Goal: Information Seeking & Learning: Learn about a topic

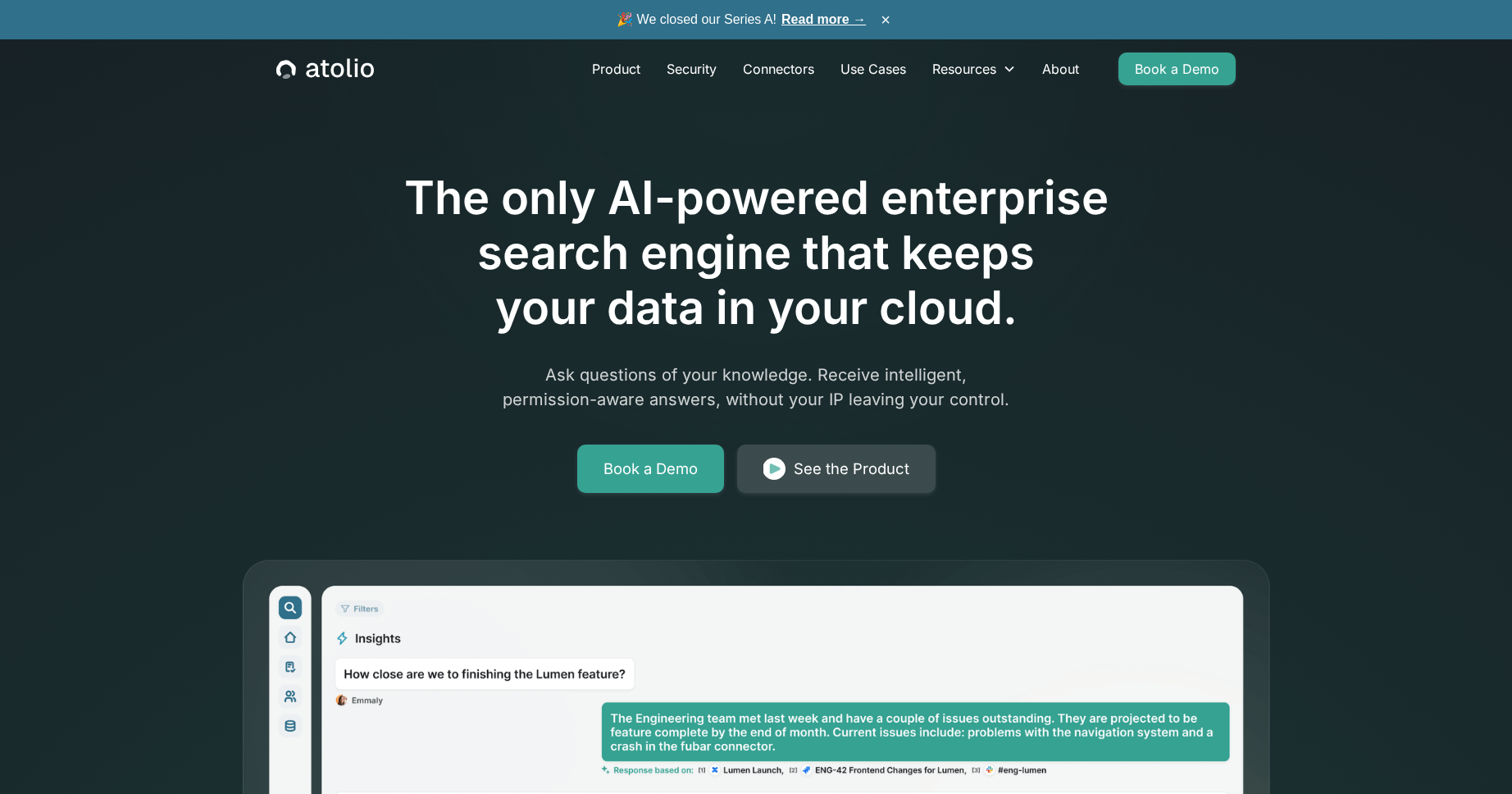
click at [851, 465] on div "See the Product" at bounding box center [851, 469] width 115 height 23
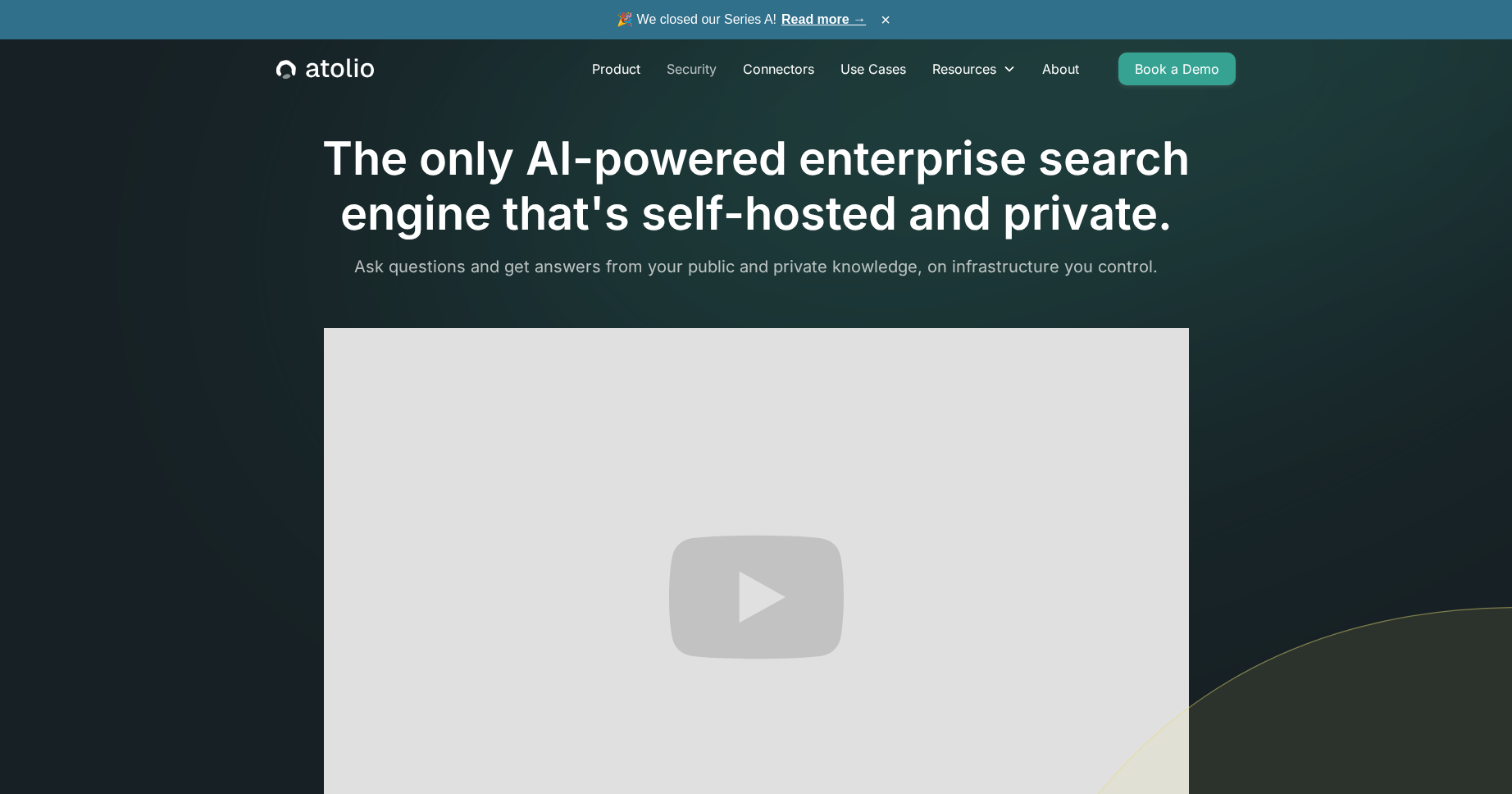
click at [688, 69] on link "Security" at bounding box center [691, 68] width 76 height 32
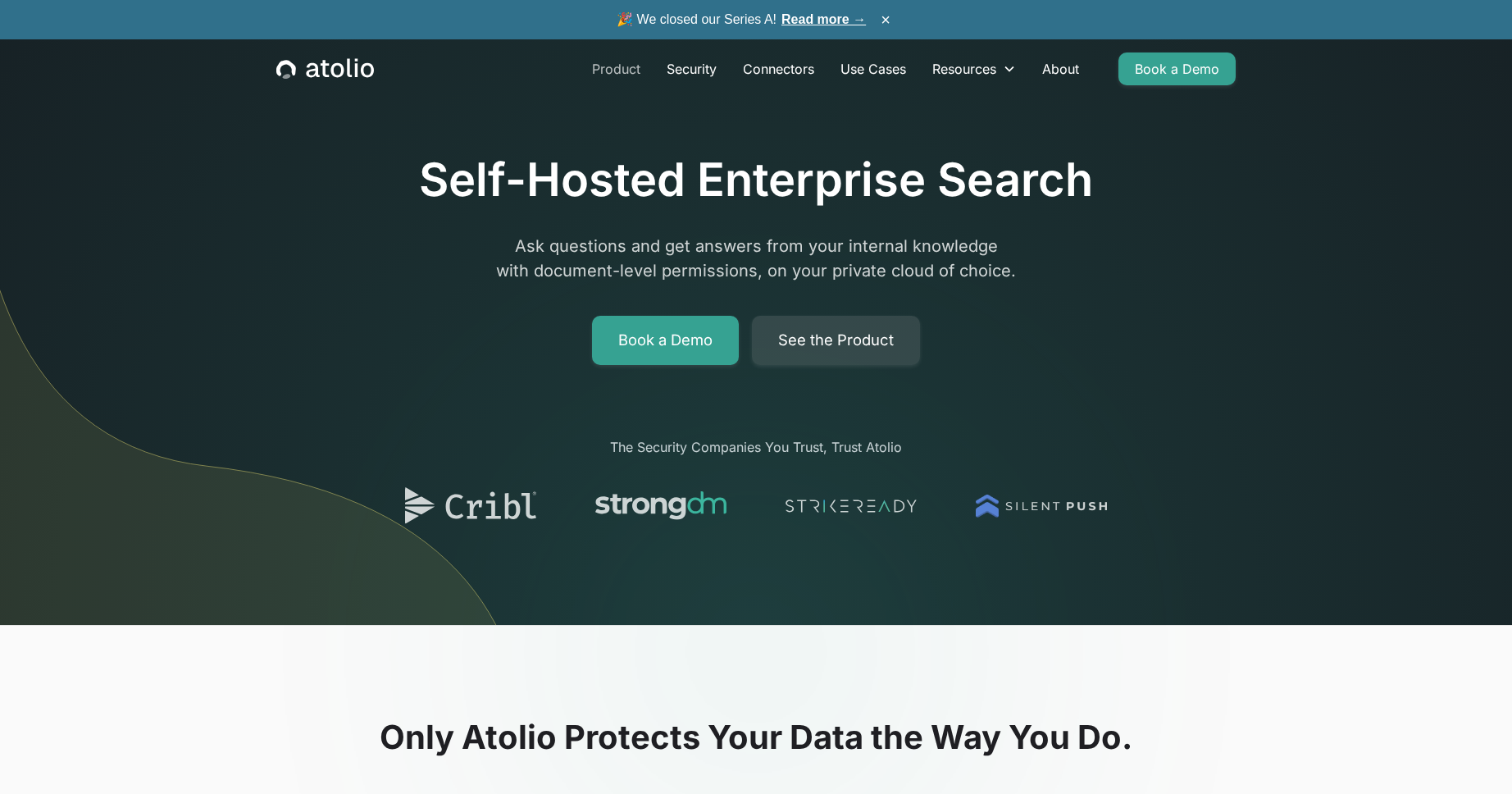
click at [625, 68] on link "Product" at bounding box center [616, 68] width 75 height 32
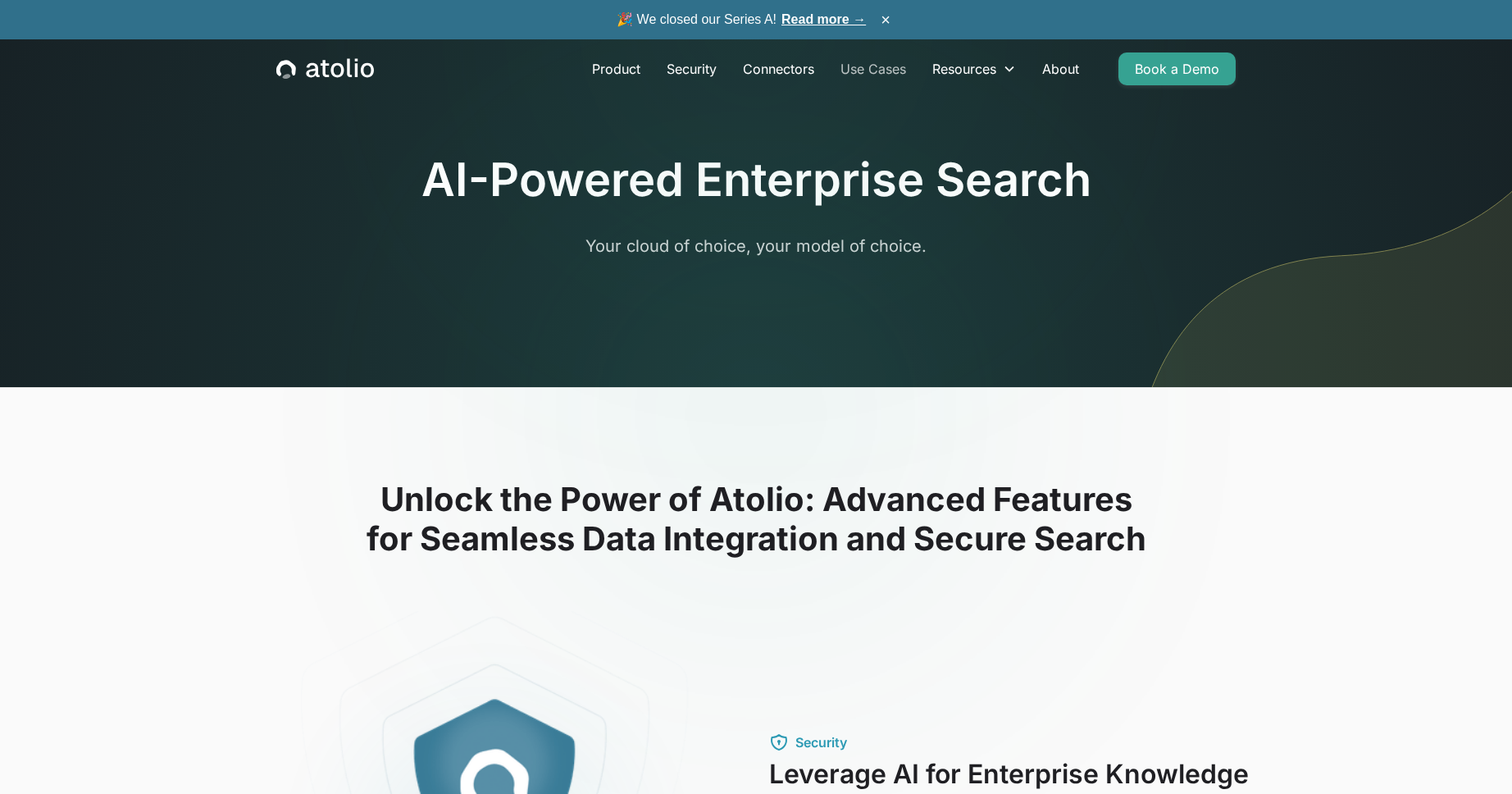
click at [856, 66] on link "Use Cases" at bounding box center [873, 68] width 92 height 32
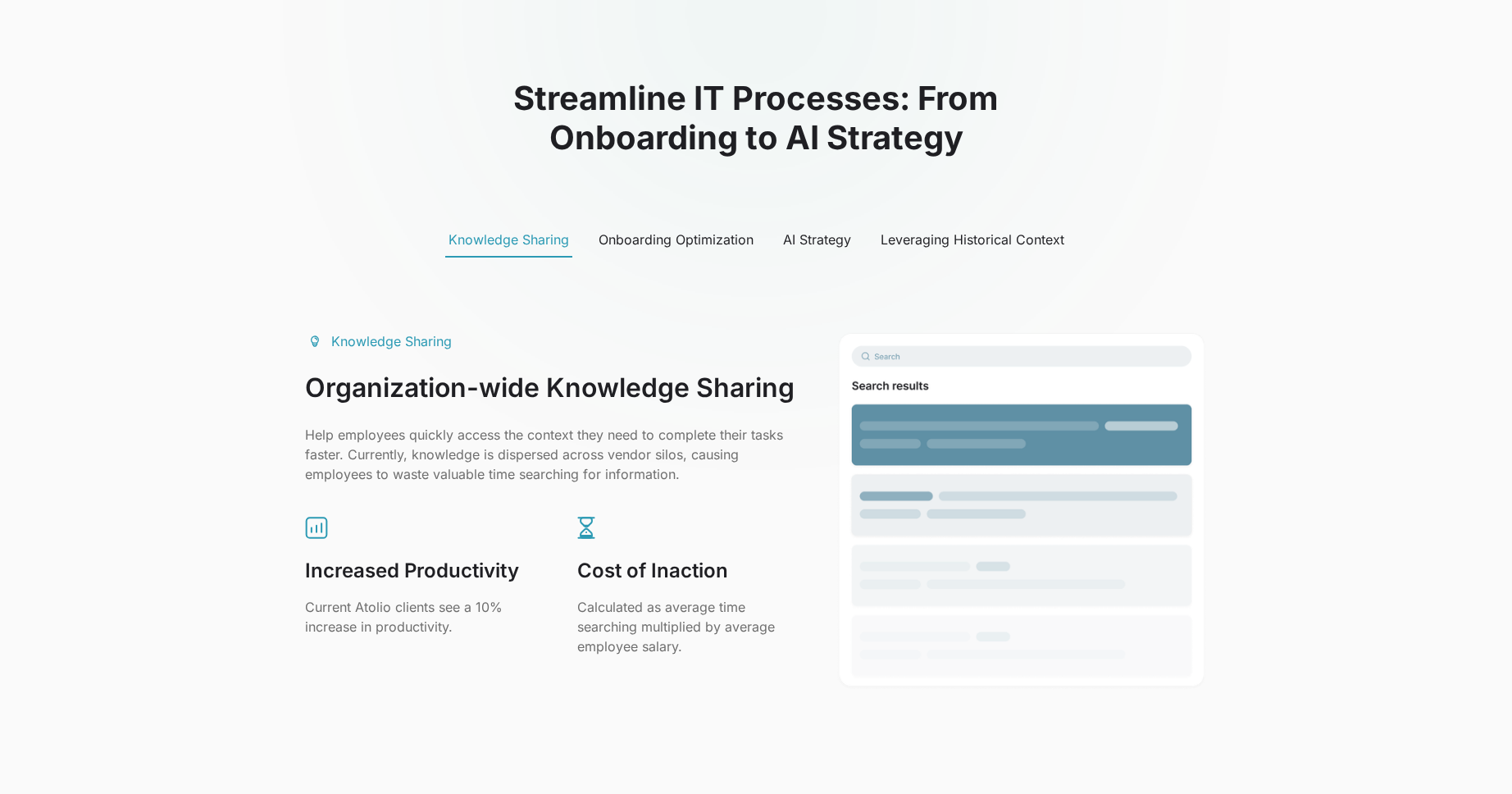
scroll to position [766, 0]
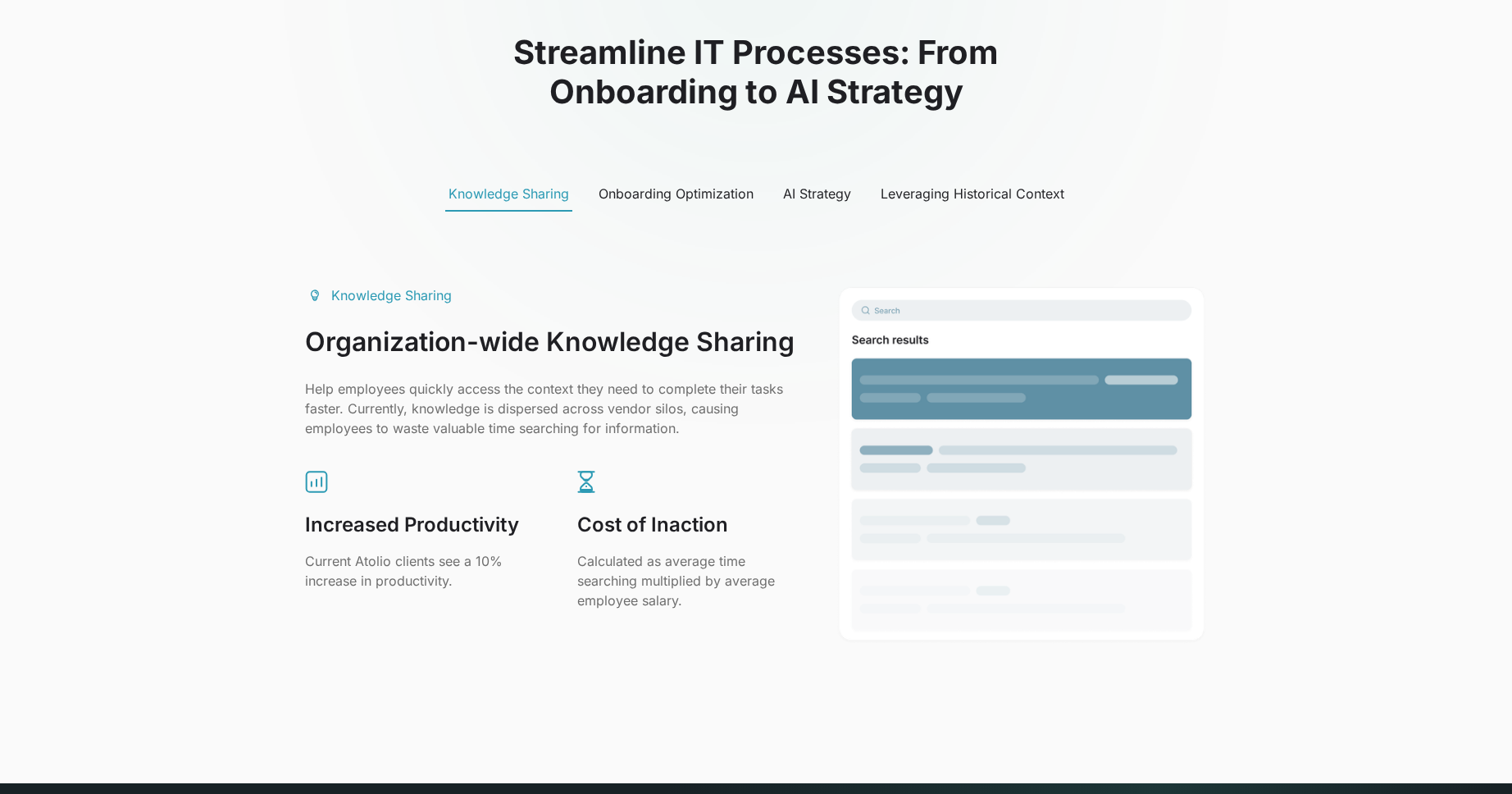
click at [664, 178] on link "Onboarding Optimization" at bounding box center [675, 194] width 161 height 34
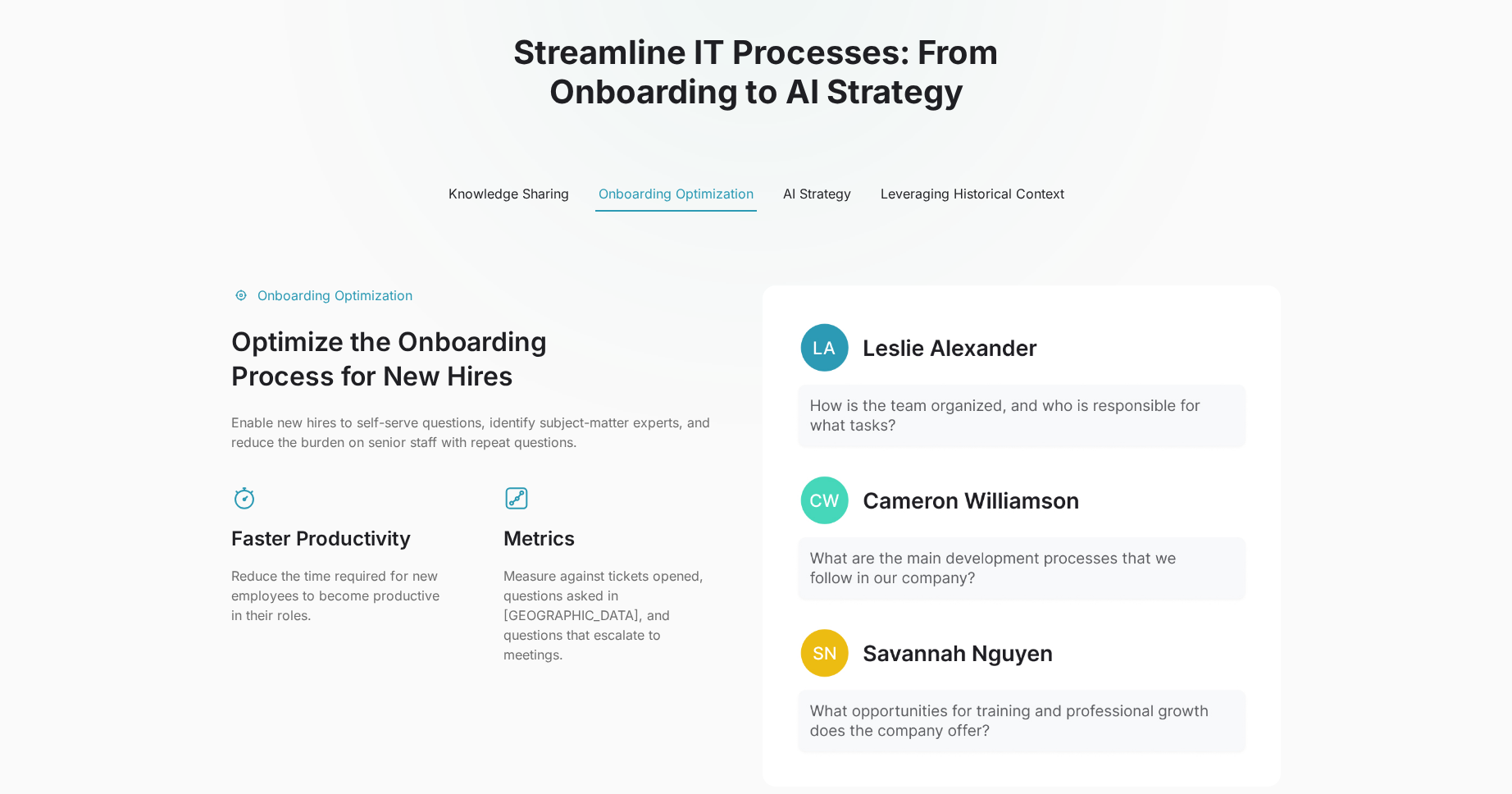
click at [806, 194] on div "AI Strategy" at bounding box center [817, 194] width 68 height 20
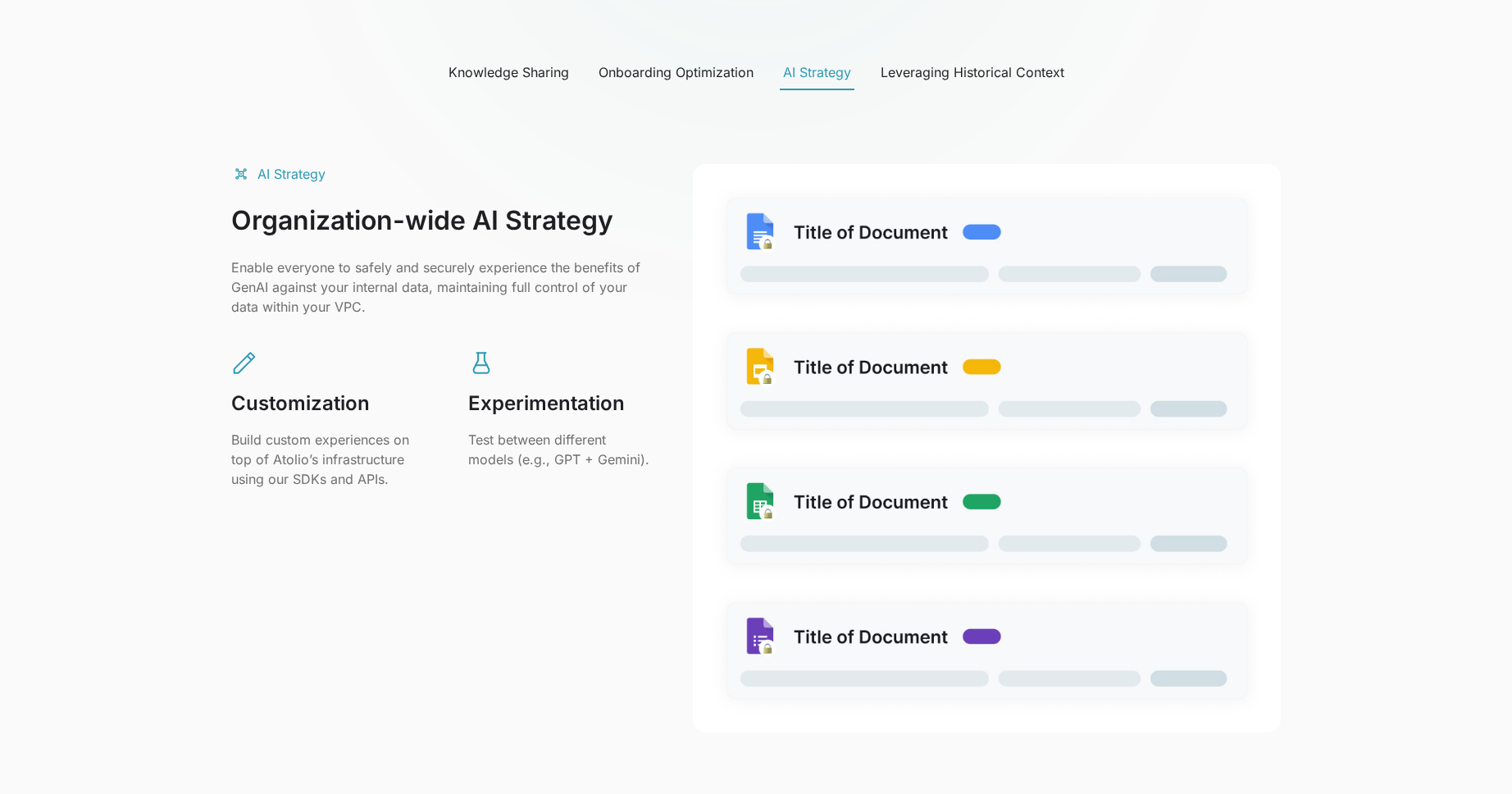
scroll to position [811, 0]
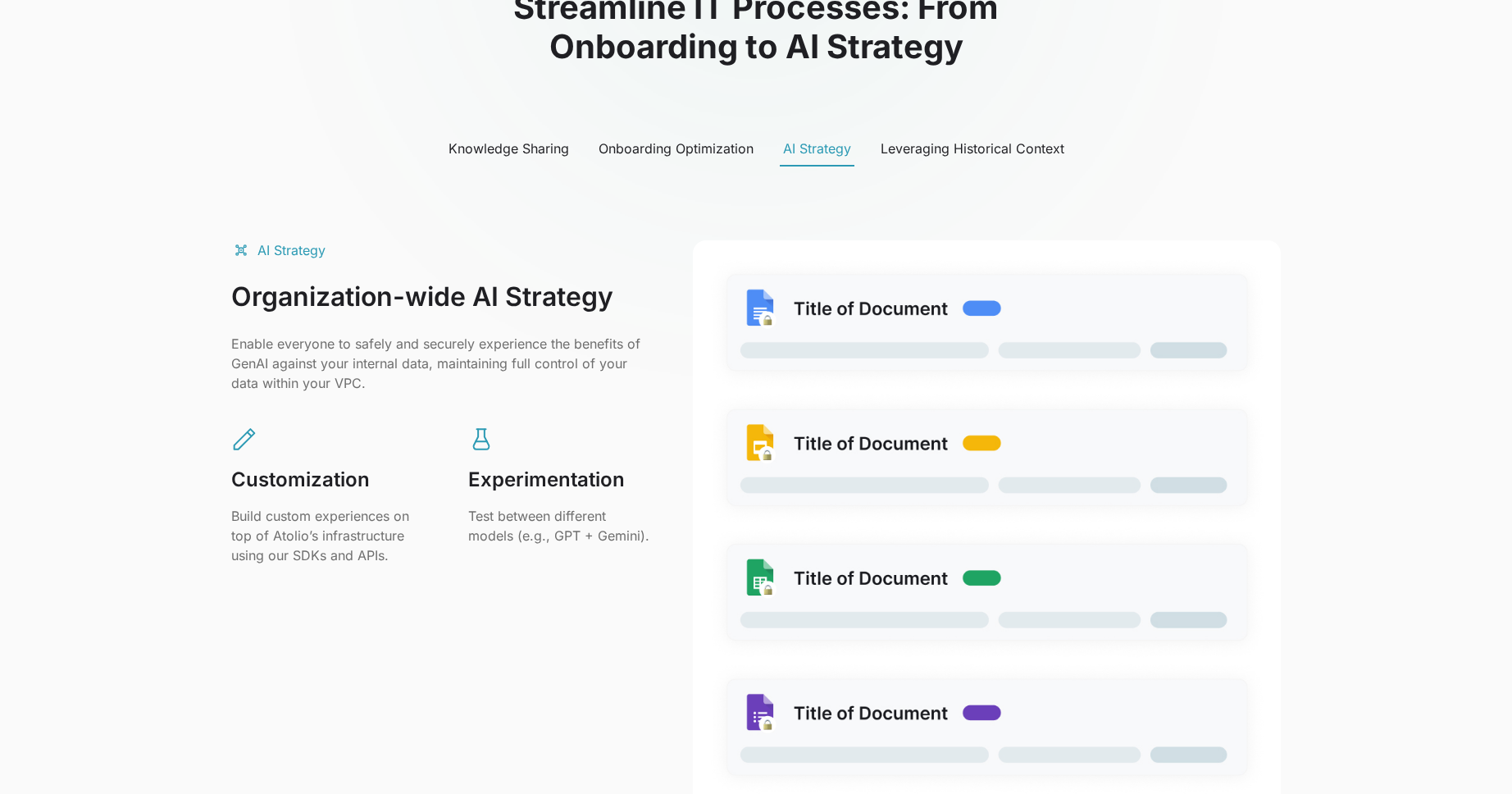
click at [993, 145] on div "Leveraging Historical Context" at bounding box center [972, 149] width 184 height 20
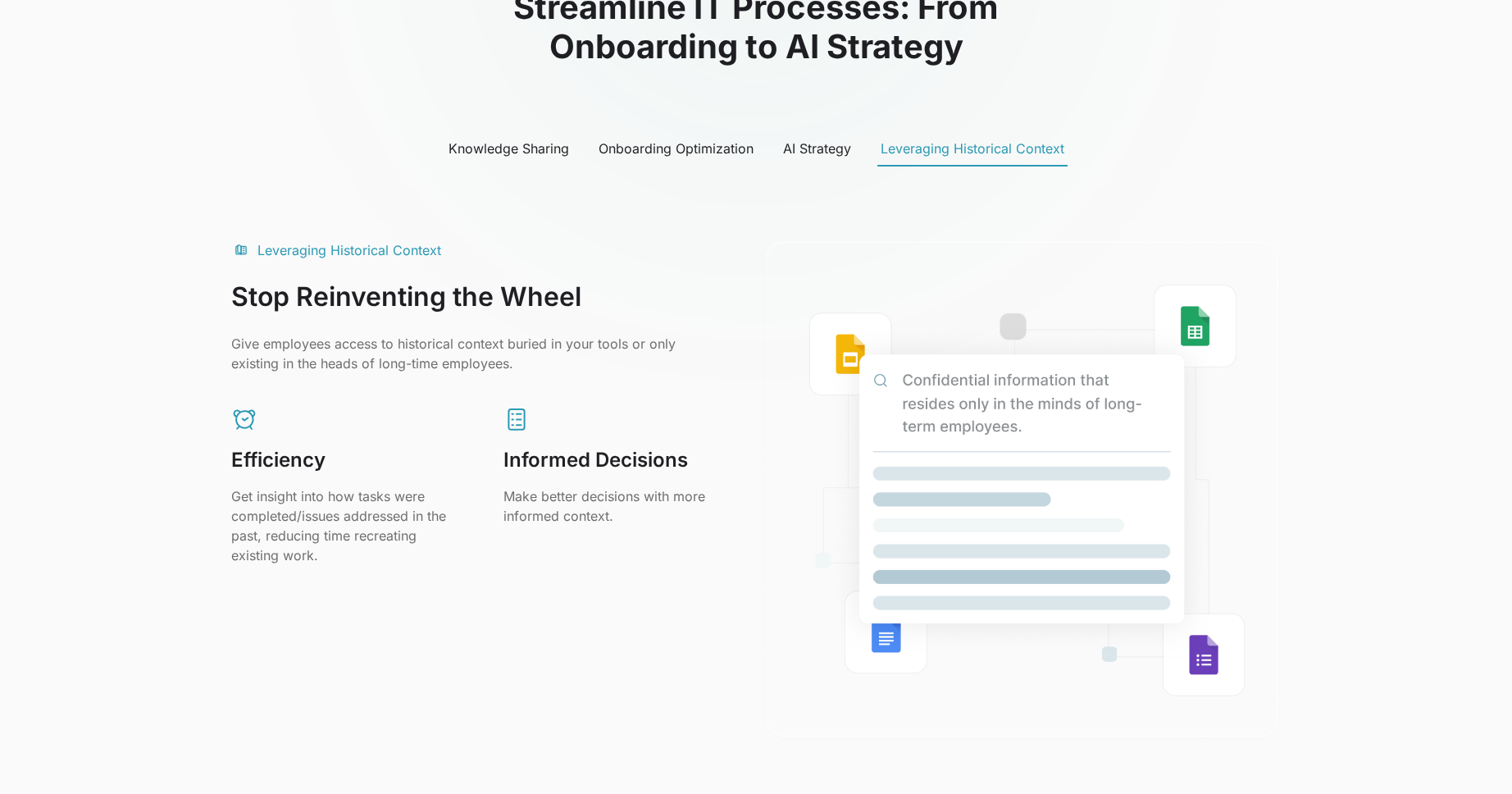
click at [631, 141] on div "Onboarding Optimization" at bounding box center [676, 149] width 155 height 20
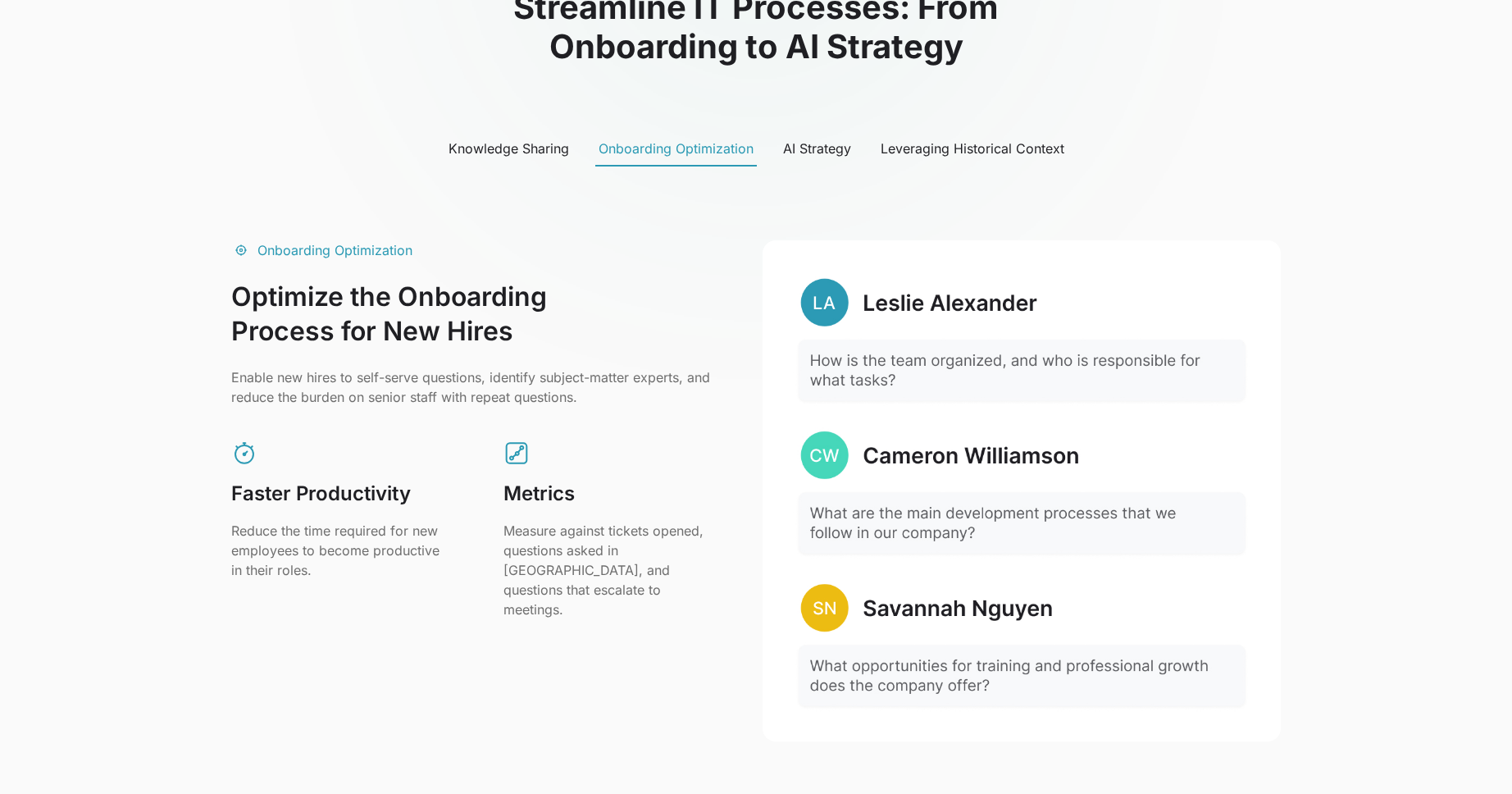
click at [518, 150] on div "Knowledge Sharing" at bounding box center [508, 149] width 121 height 20
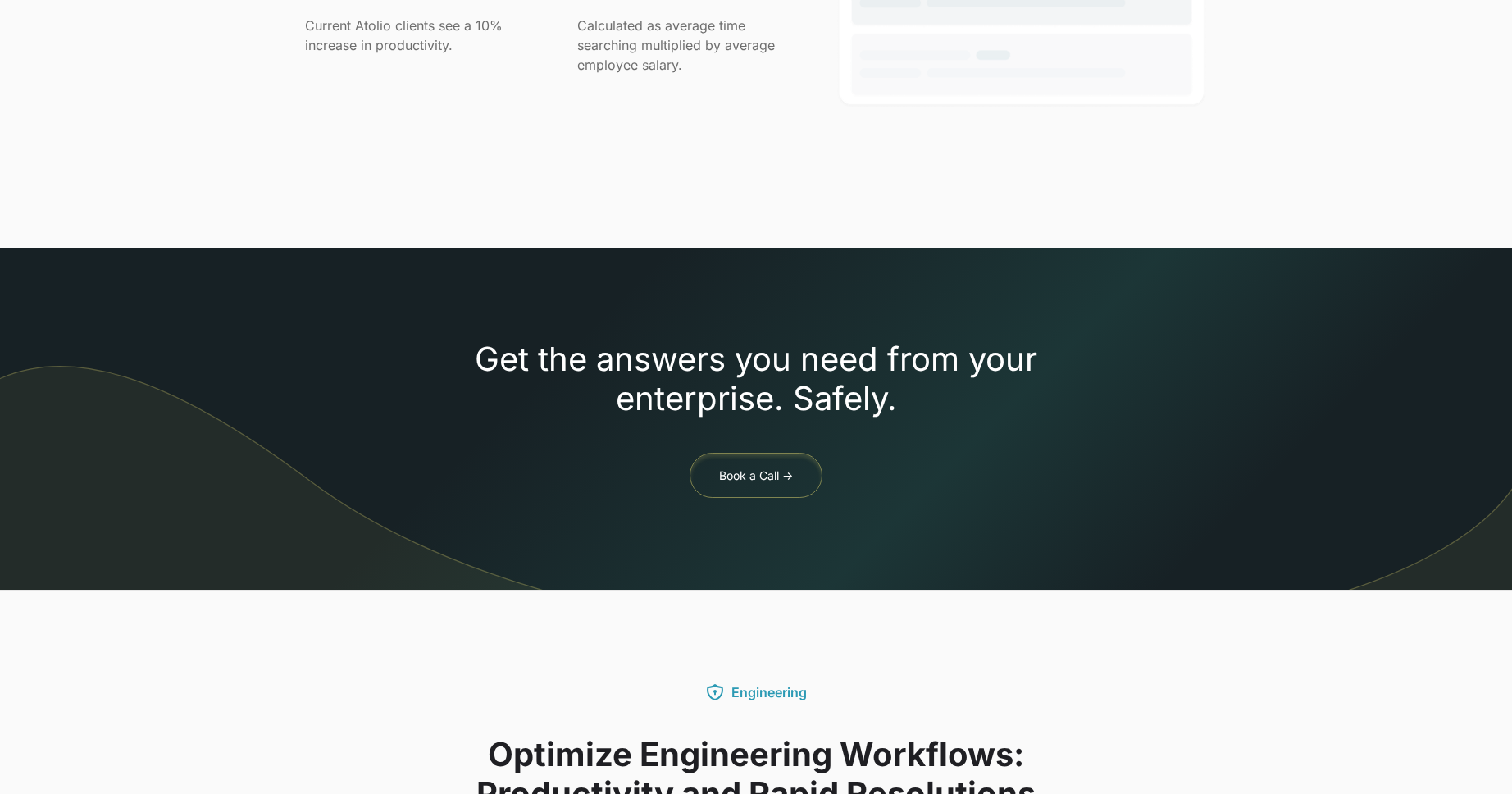
scroll to position [1170, 0]
